Goal: Information Seeking & Learning: Compare options

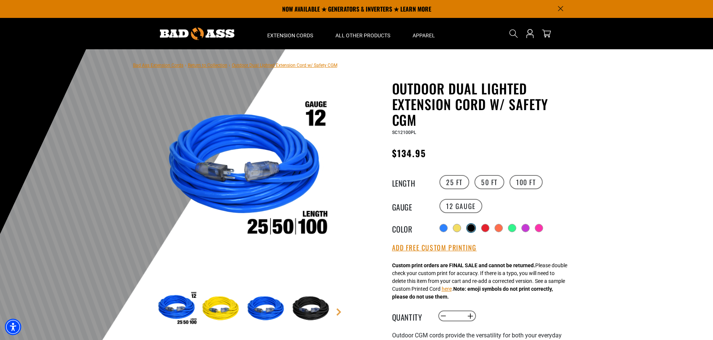
click at [471, 227] on div at bounding box center [471, 227] width 7 height 7
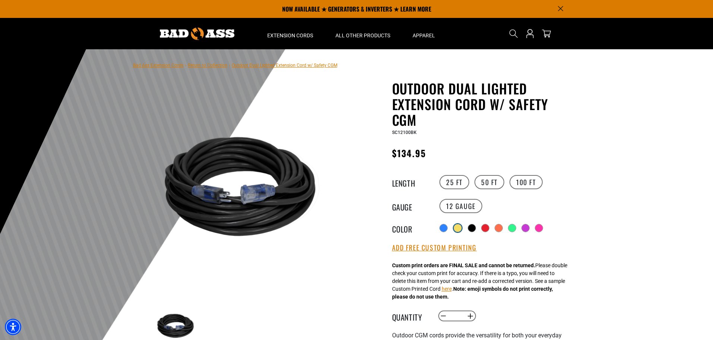
click at [457, 226] on div at bounding box center [457, 227] width 7 height 7
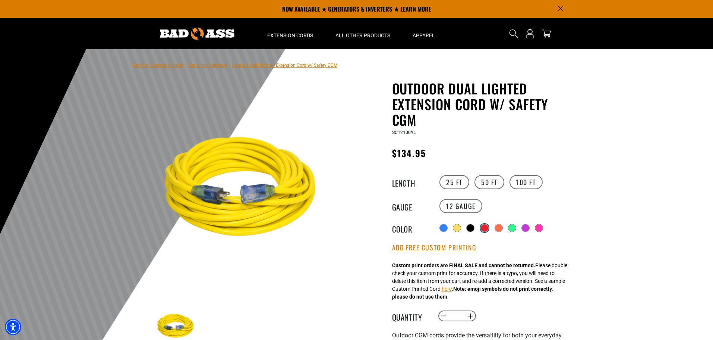
click at [489, 225] on div at bounding box center [484, 227] width 7 height 7
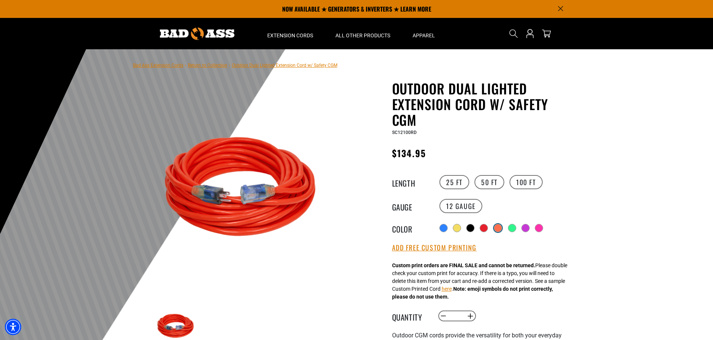
click at [502, 226] on div at bounding box center [498, 227] width 7 height 7
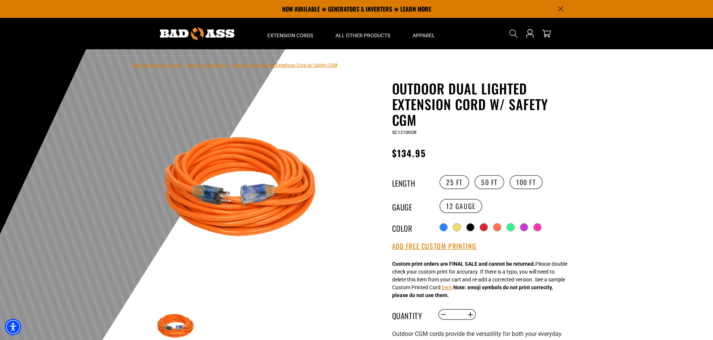
click at [465, 227] on div "Radio button Radio button Radio button Radio button Radio button Radio button" at bounding box center [506, 227] width 137 height 12
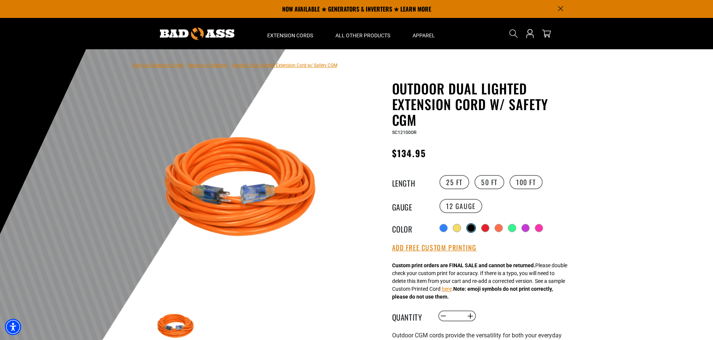
click at [470, 226] on div at bounding box center [471, 227] width 7 height 7
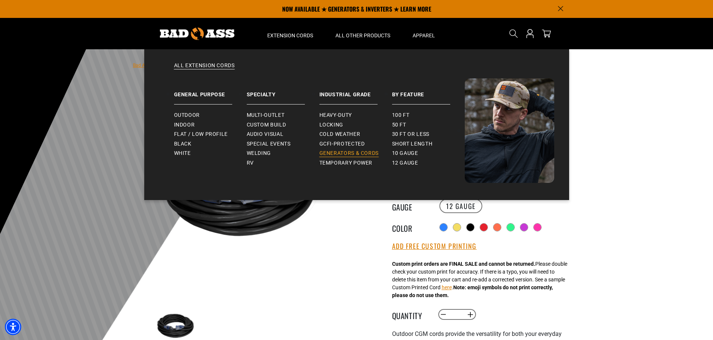
click at [346, 151] on span "Generators & Cords" at bounding box center [350, 153] width 60 height 7
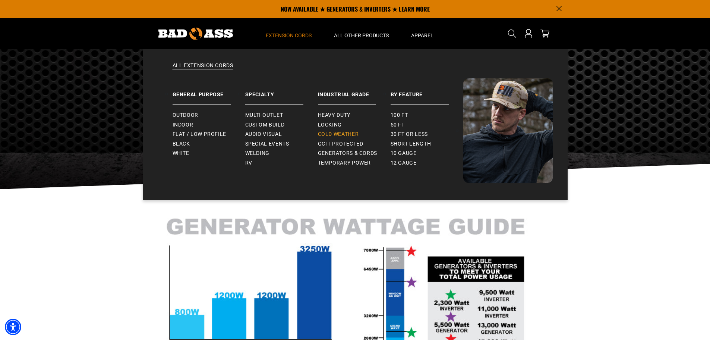
click at [338, 131] on span "Cold Weather" at bounding box center [338, 134] width 41 height 7
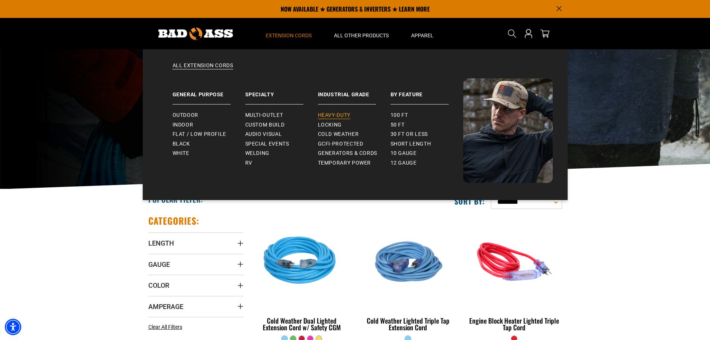
click at [331, 117] on span "Heavy-Duty" at bounding box center [334, 115] width 32 height 7
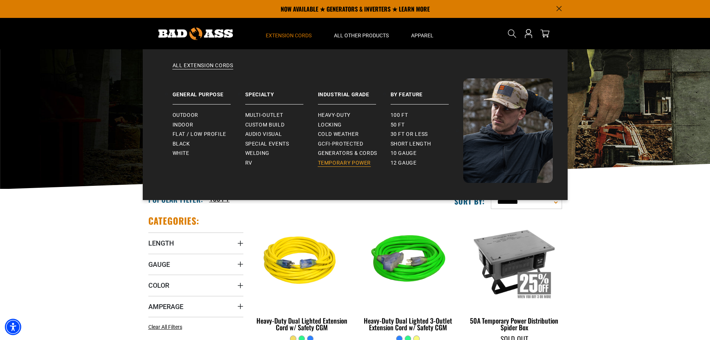
click at [348, 164] on span "Temporary Power" at bounding box center [344, 163] width 53 height 7
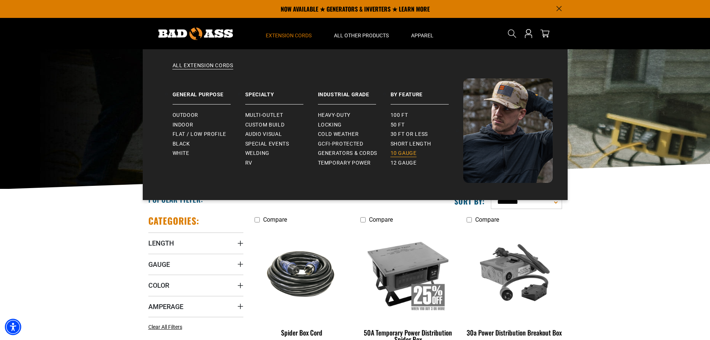
click at [405, 153] on span "10 gauge" at bounding box center [404, 153] width 26 height 7
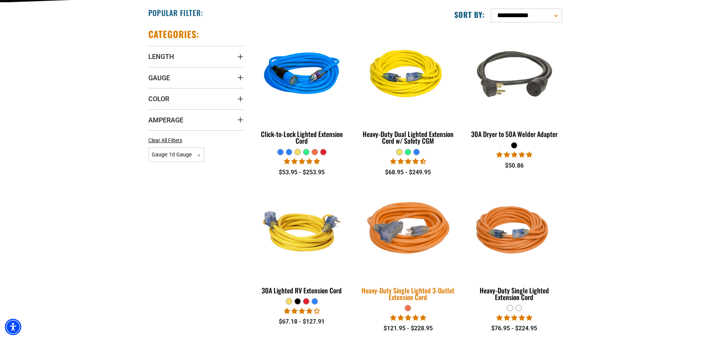
scroll to position [261, 0]
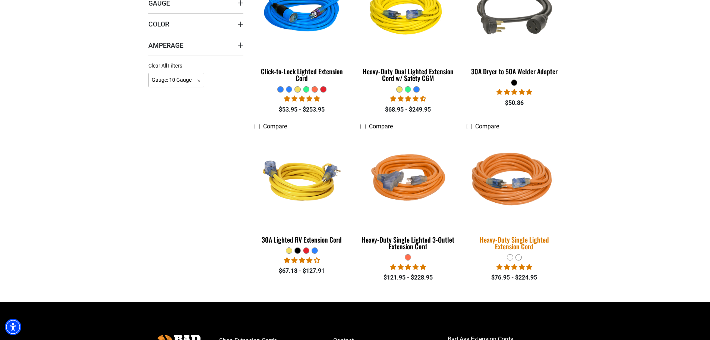
click at [518, 180] on img at bounding box center [514, 180] width 104 height 95
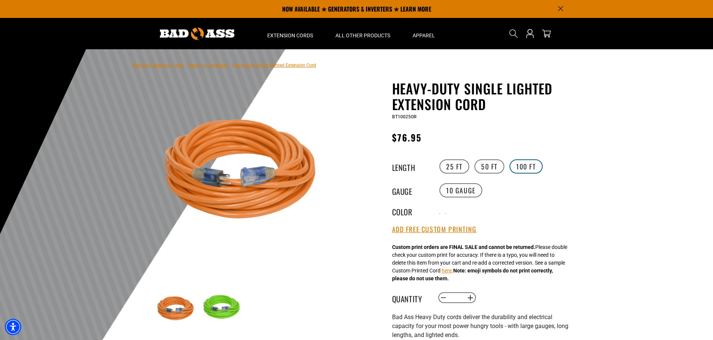
click at [522, 168] on label "100 FT" at bounding box center [526, 166] width 33 height 14
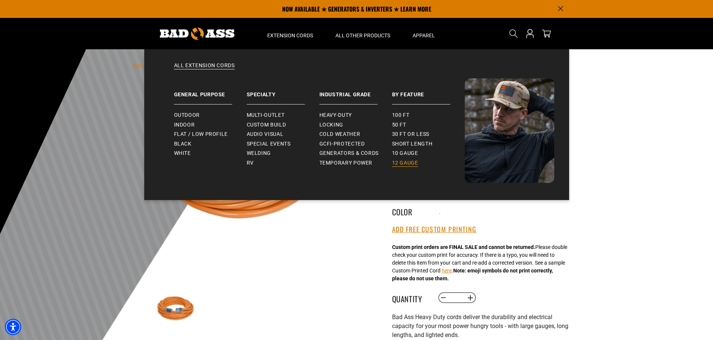
click at [409, 163] on span "12 gauge" at bounding box center [405, 163] width 26 height 7
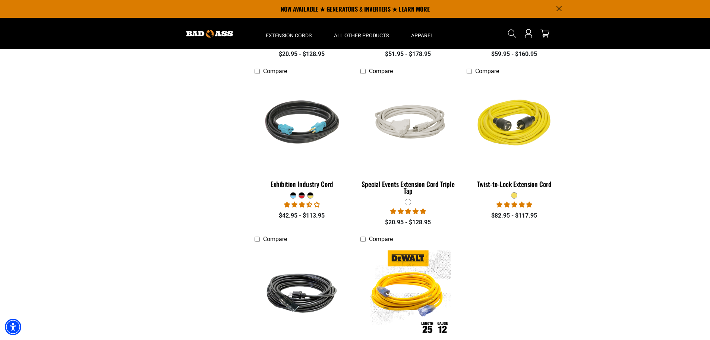
scroll to position [783, 0]
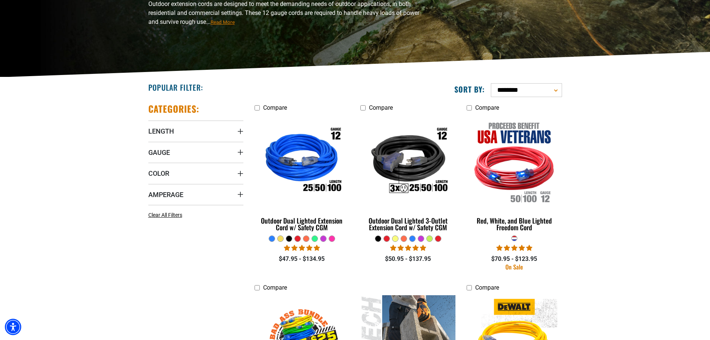
scroll to position [261, 0]
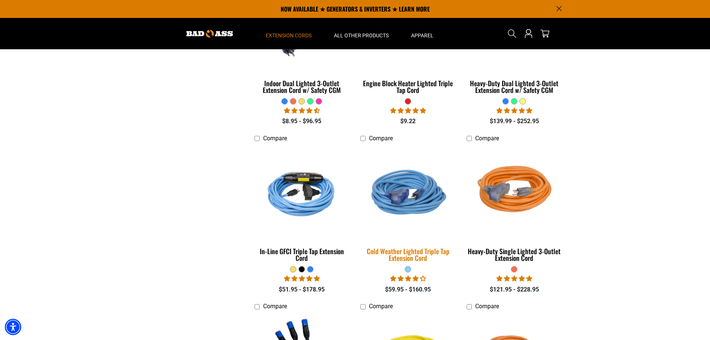
scroll to position [559, 0]
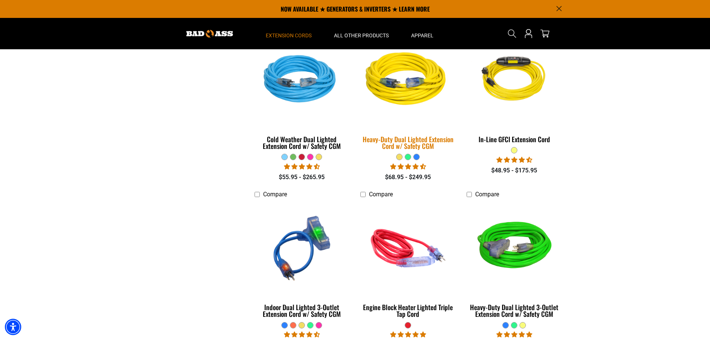
click at [414, 144] on div "Heavy-Duty Dual Lighted Extension Cord w/ Safety CGM" at bounding box center [408, 142] width 95 height 13
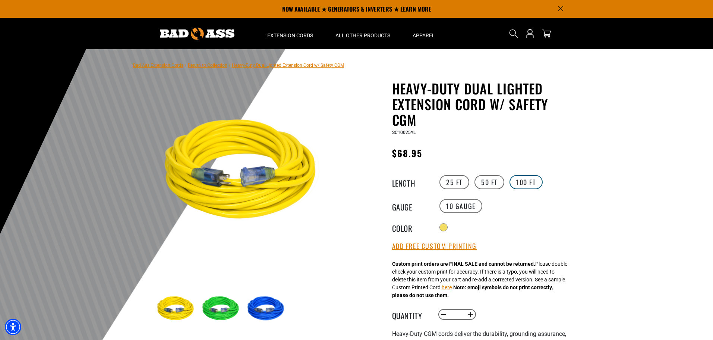
click at [533, 185] on label "100 FT" at bounding box center [526, 182] width 33 height 14
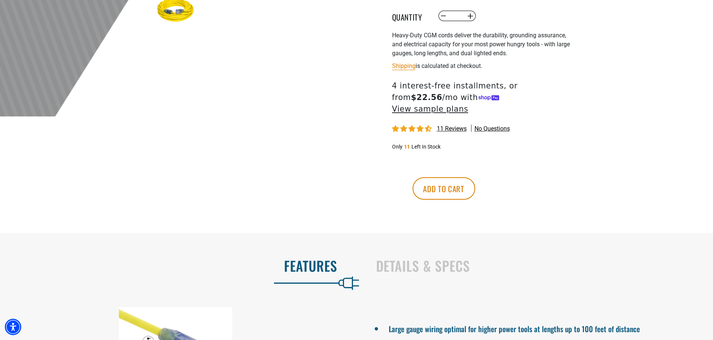
scroll to position [410, 0]
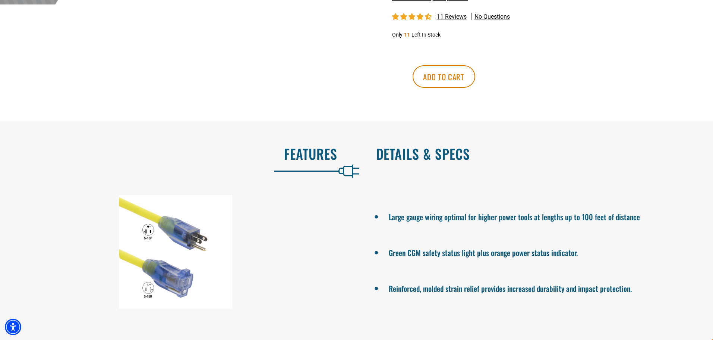
click at [435, 146] on h2 "Details & Specs" at bounding box center [537, 154] width 322 height 16
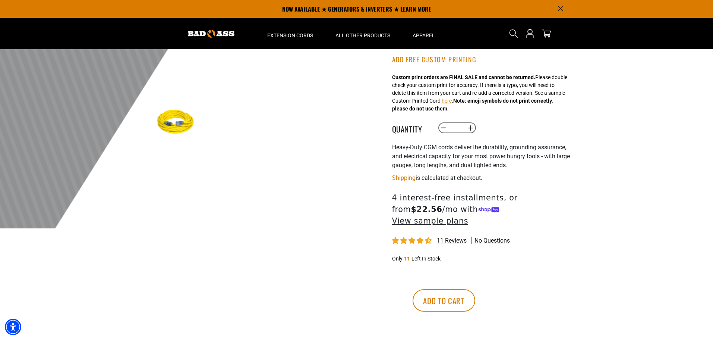
scroll to position [0, 0]
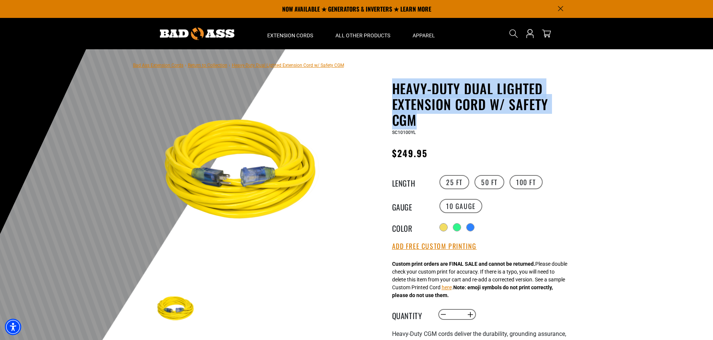
drag, startPoint x: 393, startPoint y: 88, endPoint x: 559, endPoint y: 114, distance: 167.2
click at [559, 114] on h1 "Heavy-Duty Dual Lighted Extension Cord w/ Safety CGM" at bounding box center [483, 104] width 183 height 47
